Goal: Complete application form

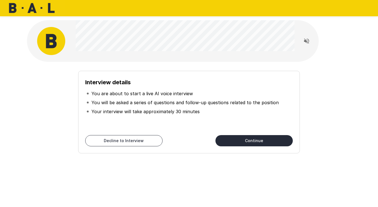
click at [255, 144] on button "Continue" at bounding box center [253, 140] width 77 height 11
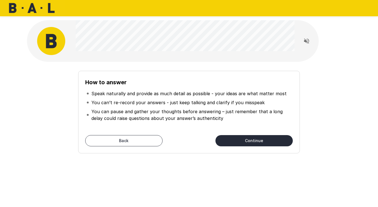
click at [258, 142] on button "Continue" at bounding box center [253, 140] width 77 height 11
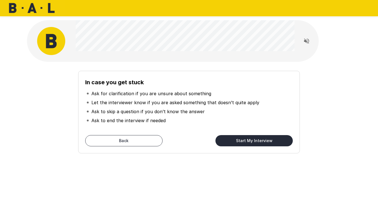
click at [243, 139] on button "Start My Interview" at bounding box center [253, 140] width 77 height 11
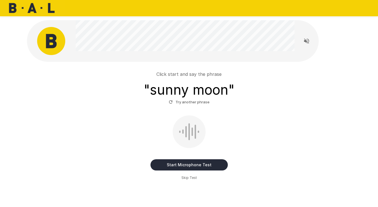
click at [215, 166] on button "Start Microphone Test" at bounding box center [188, 164] width 77 height 11
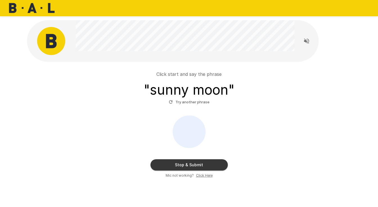
click at [205, 176] on u "Click Here" at bounding box center [204, 175] width 17 height 4
click at [193, 103] on button "Try another phrase" at bounding box center [189, 102] width 44 height 9
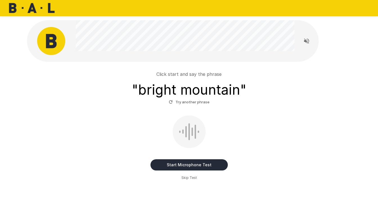
click at [189, 166] on button "Start Microphone Test" at bounding box center [188, 164] width 77 height 11
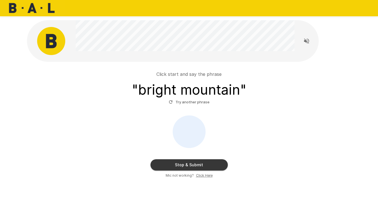
click at [195, 102] on button "Try another phrase" at bounding box center [189, 102] width 44 height 9
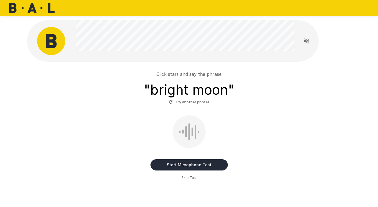
click at [187, 165] on button "Start Microphone Test" at bounding box center [188, 164] width 77 height 11
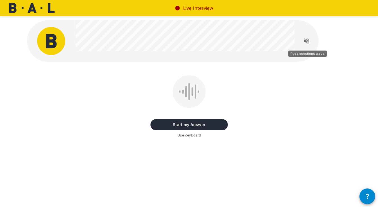
click at [308, 43] on icon "Read questions aloud" at bounding box center [306, 41] width 5 height 5
click at [264, 125] on div "Start my Answer Click here to start your answer Use Keyboard" at bounding box center [189, 106] width 324 height 63
click at [218, 123] on button "Start my Answer" at bounding box center [188, 124] width 77 height 11
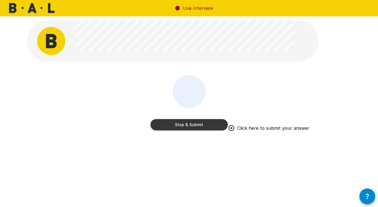
click at [194, 127] on button "Stop & Submit" at bounding box center [188, 124] width 77 height 11
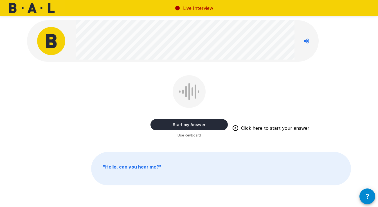
click at [195, 128] on button "Start my Answer" at bounding box center [188, 124] width 77 height 11
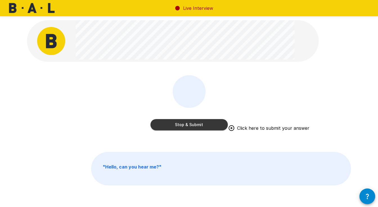
click at [223, 125] on button "Stop & Submit" at bounding box center [188, 124] width 77 height 11
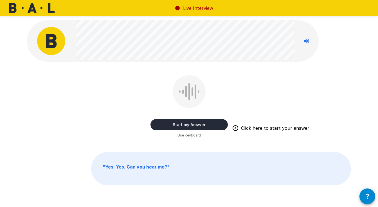
click at [166, 169] on b "" Yes. Yes. Can you hear me? "" at bounding box center [136, 167] width 67 height 6
click at [209, 122] on button "Start my Answer" at bounding box center [188, 124] width 77 height 11
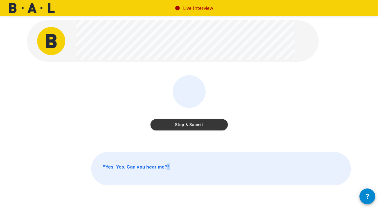
click at [209, 122] on button "Stop & Submit" at bounding box center [188, 124] width 77 height 11
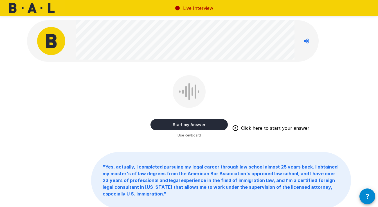
click at [199, 127] on button "Start my Answer" at bounding box center [188, 124] width 77 height 11
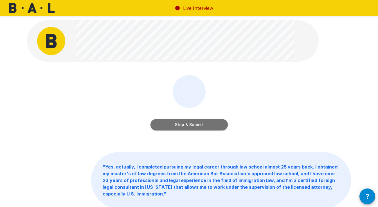
click at [183, 127] on button "Stop & Submit" at bounding box center [188, 124] width 77 height 11
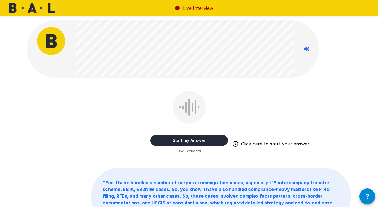
click at [217, 138] on button "Start my Answer" at bounding box center [188, 140] width 77 height 11
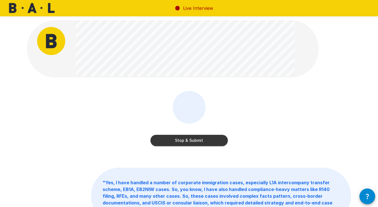
click at [214, 139] on button "Stop & Submit" at bounding box center [188, 140] width 77 height 11
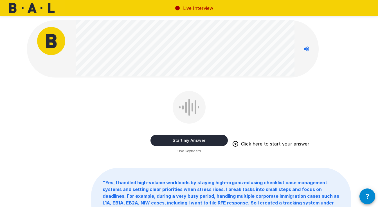
click at [203, 139] on button "Start my Answer" at bounding box center [188, 140] width 77 height 11
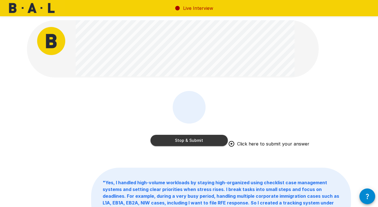
click at [211, 143] on button "Stop & Submit" at bounding box center [188, 140] width 77 height 11
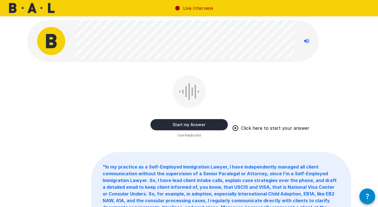
click at [208, 126] on button "Start my Answer" at bounding box center [188, 124] width 77 height 11
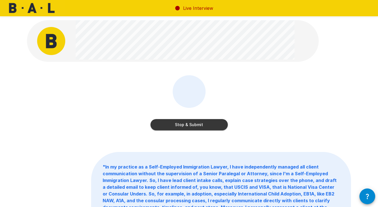
click at [193, 127] on button "Stop & Submit" at bounding box center [188, 124] width 77 height 11
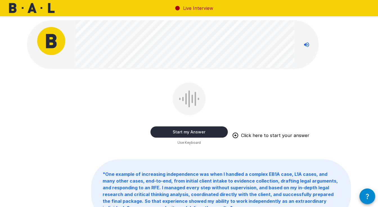
click at [212, 132] on button "Start my Answer" at bounding box center [188, 132] width 77 height 11
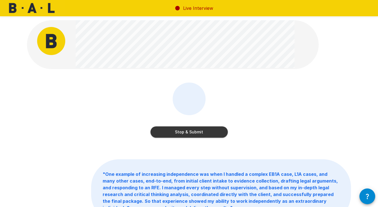
click at [198, 133] on button "Stop & Submit" at bounding box center [188, 132] width 77 height 11
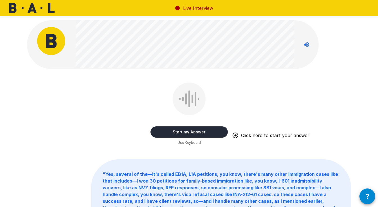
click at [205, 131] on button "Start my Answer" at bounding box center [188, 132] width 77 height 11
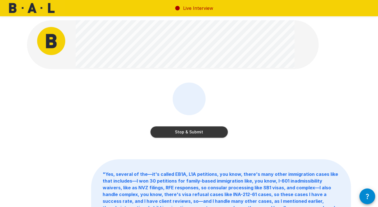
click at [189, 132] on button "Stop & Submit" at bounding box center [188, 132] width 77 height 11
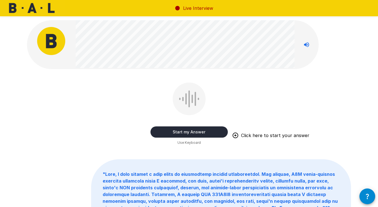
click at [178, 132] on button "Start my Answer" at bounding box center [188, 132] width 77 height 11
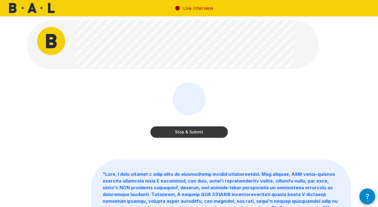
click at [204, 134] on button "Stop & Submit" at bounding box center [188, 132] width 77 height 11
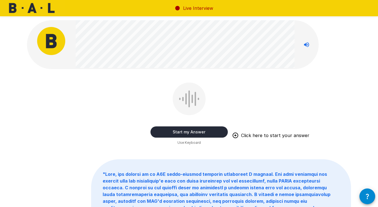
click at [202, 134] on button "Start my Answer" at bounding box center [188, 132] width 77 height 11
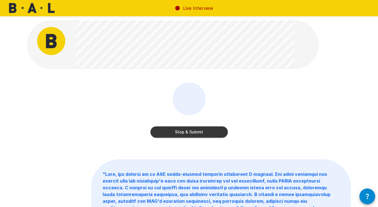
click at [188, 132] on button "Stop & Submit" at bounding box center [188, 132] width 77 height 11
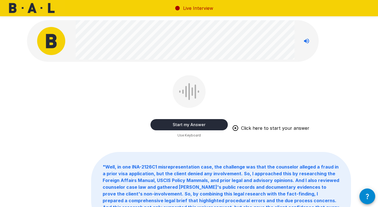
click at [209, 121] on button "Start my Answer" at bounding box center [188, 124] width 77 height 11
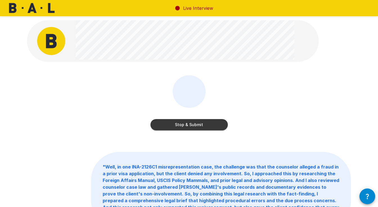
click at [187, 128] on button "Stop & Submit" at bounding box center [188, 124] width 77 height 11
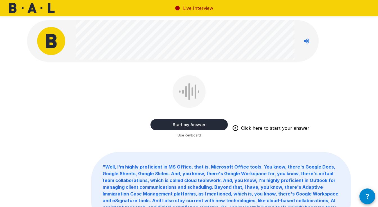
click at [203, 125] on button "Start my Answer" at bounding box center [188, 124] width 77 height 11
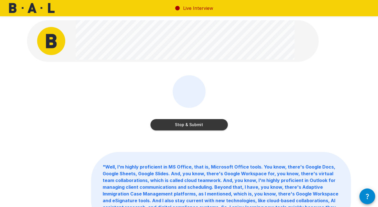
click at [205, 126] on button "Stop & Submit" at bounding box center [188, 124] width 77 height 11
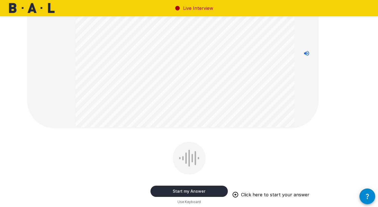
scroll to position [53, 0]
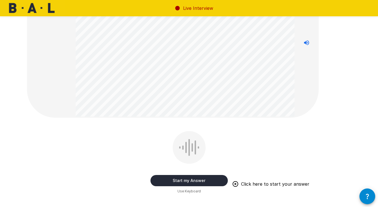
click at [196, 178] on button "Start my Answer" at bounding box center [188, 180] width 77 height 11
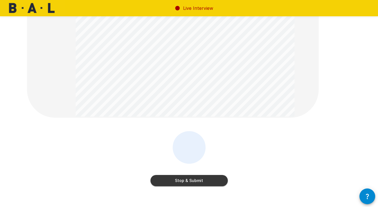
click at [197, 184] on button "Stop & Submit" at bounding box center [188, 180] width 77 height 11
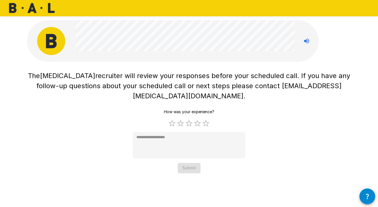
scroll to position [0, 0]
type textarea "*"
